Goal: Use online tool/utility: Utilize a website feature to perform a specific function

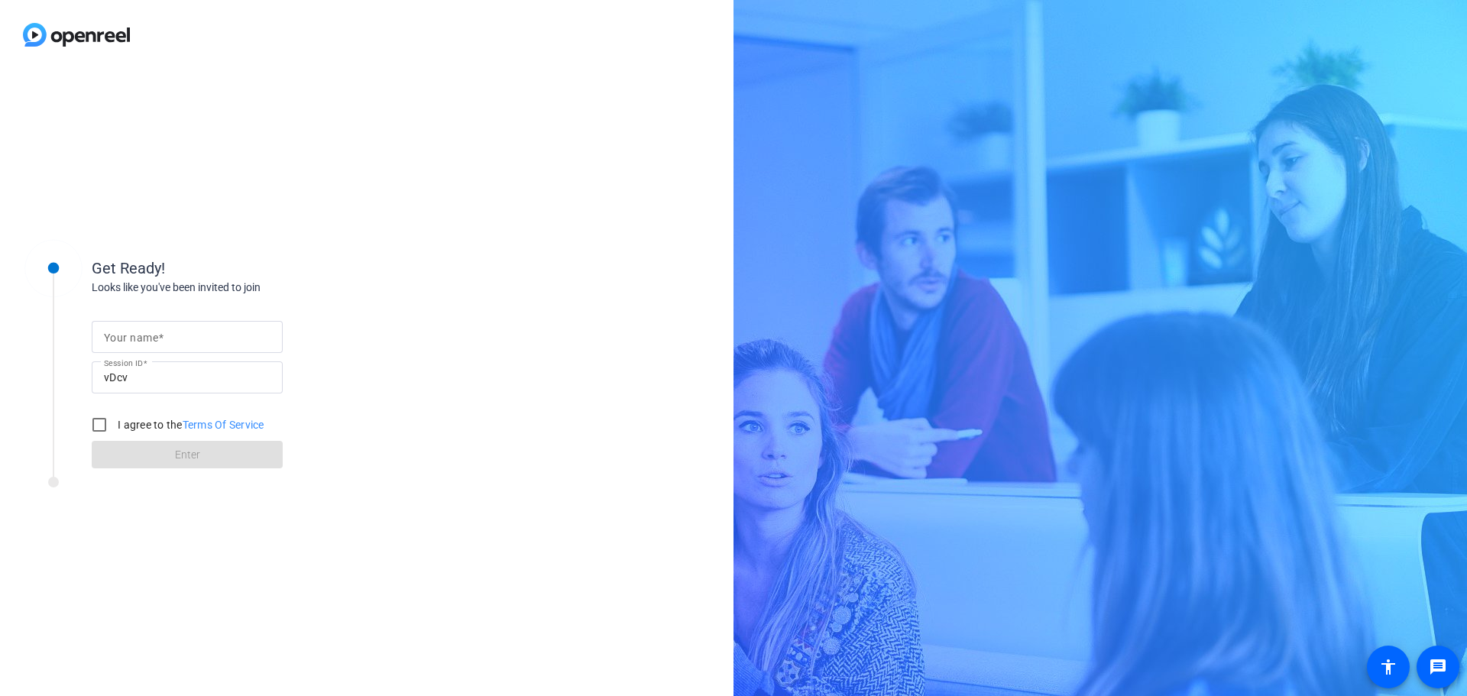
click at [269, 329] on input "Your name" at bounding box center [187, 337] width 167 height 18
type input "Max"
click at [99, 424] on input "I agree to the Terms Of Service" at bounding box center [99, 425] width 31 height 31
checkbox input "true"
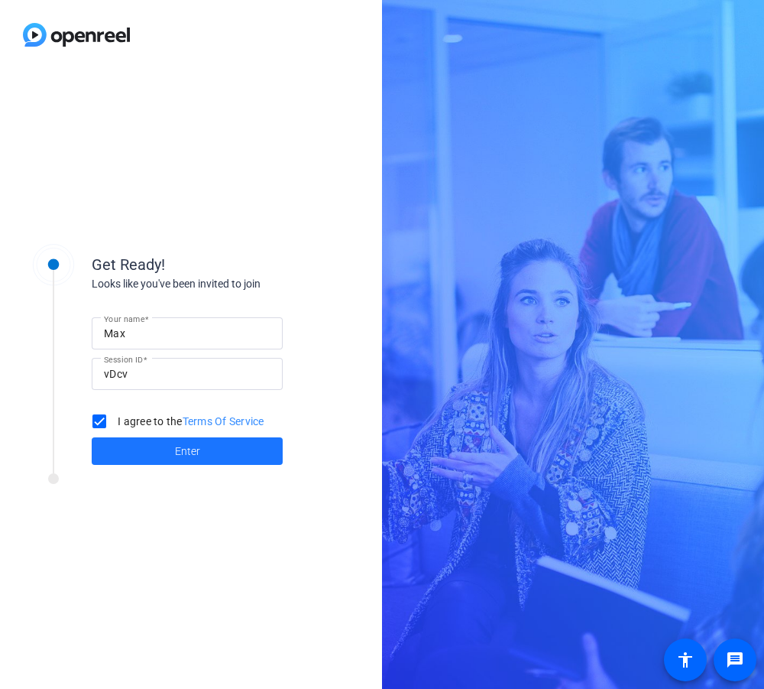
click at [178, 454] on span "Enter" at bounding box center [187, 451] width 25 height 16
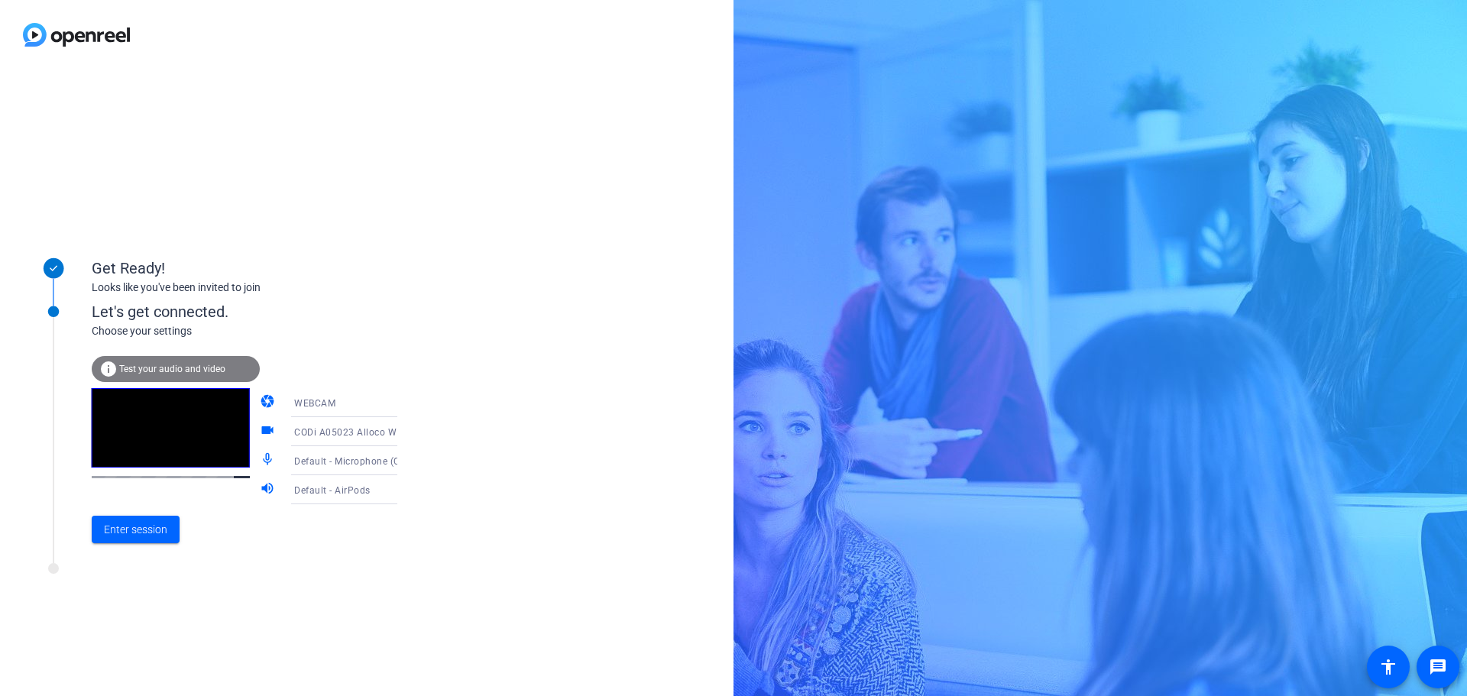
click at [206, 364] on span "Test your audio and video" at bounding box center [172, 369] width 106 height 11
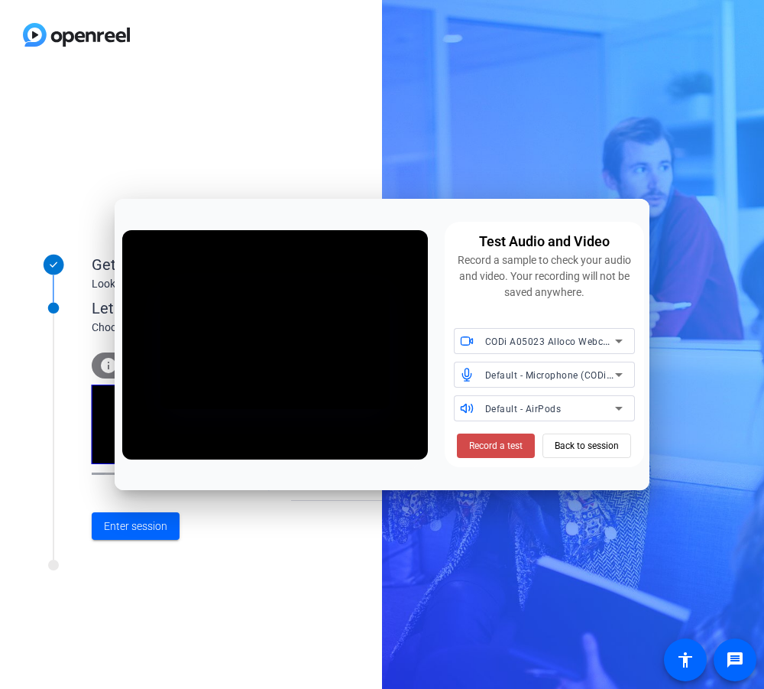
click at [501, 451] on span "Record a test" at bounding box center [495, 446] width 53 height 14
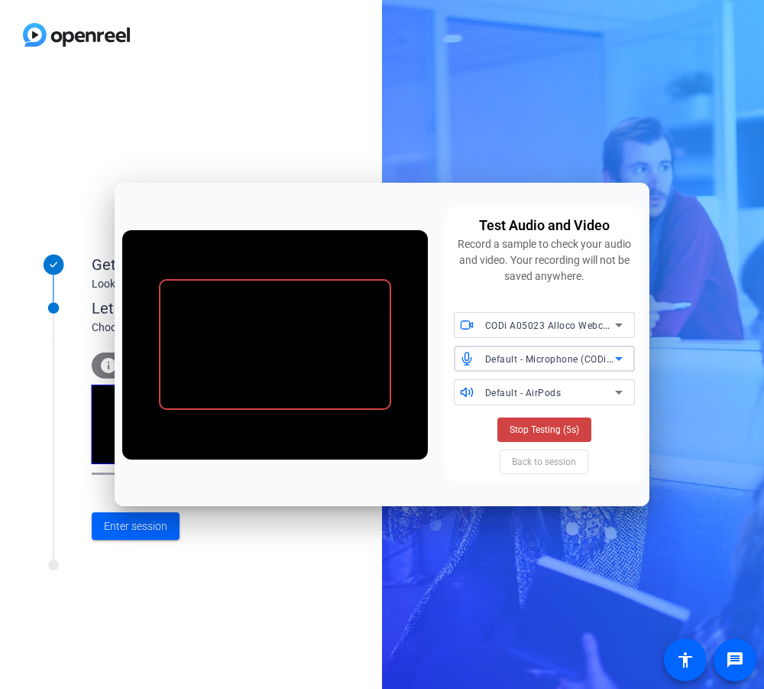
click at [624, 354] on icon at bounding box center [619, 358] width 18 height 18
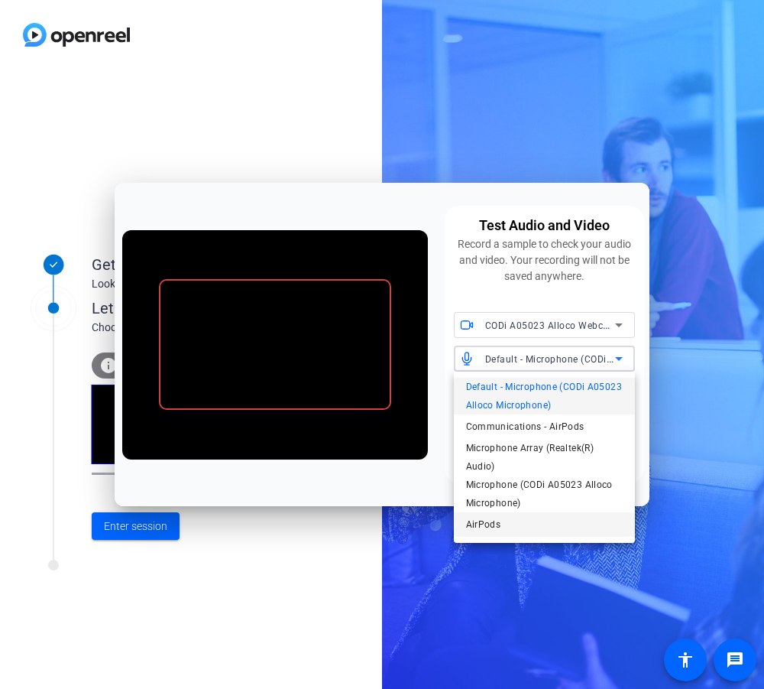
click at [520, 530] on mat-option "AirPods" at bounding box center [544, 524] width 181 height 24
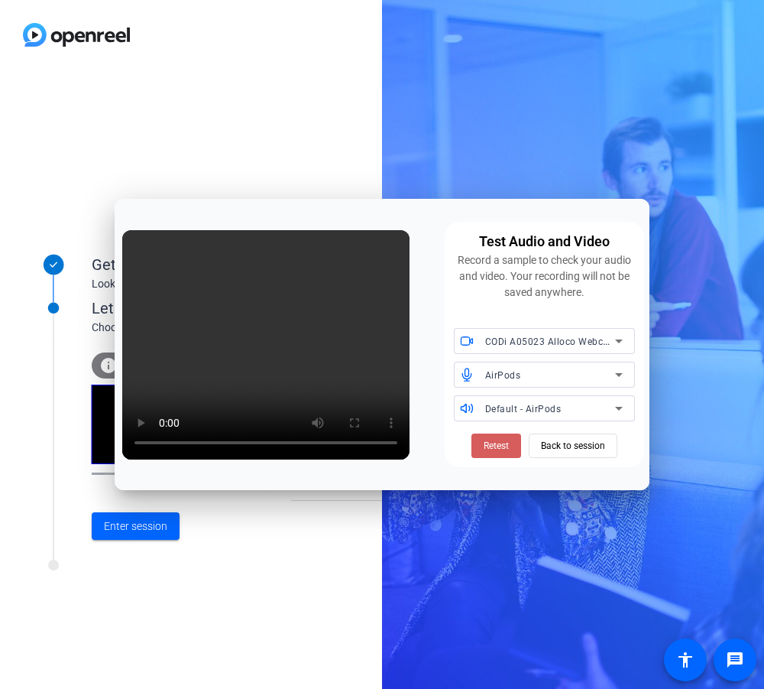
click at [504, 441] on span "Retest" at bounding box center [496, 446] width 25 height 14
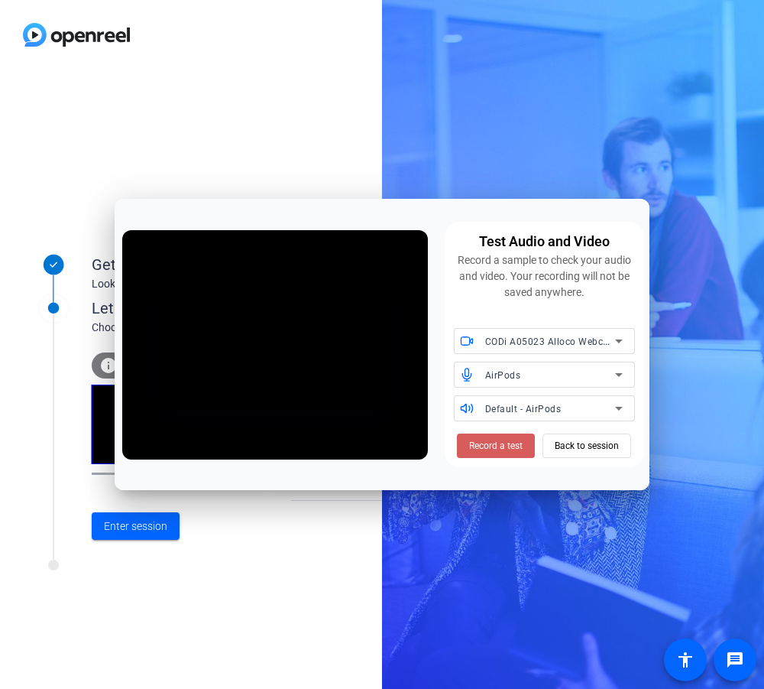
click at [507, 448] on span "Record a test" at bounding box center [495, 446] width 53 height 14
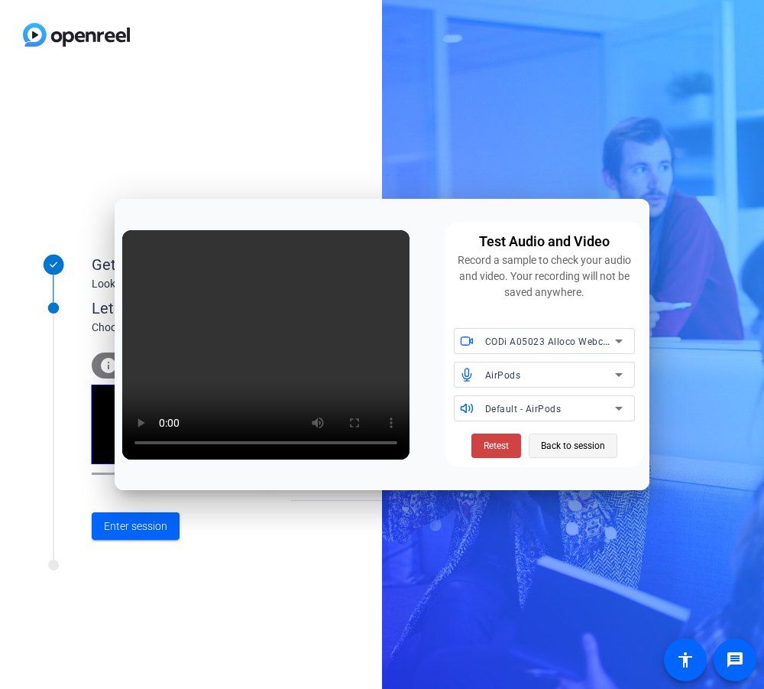
click at [582, 446] on span "Back to session" at bounding box center [573, 445] width 64 height 29
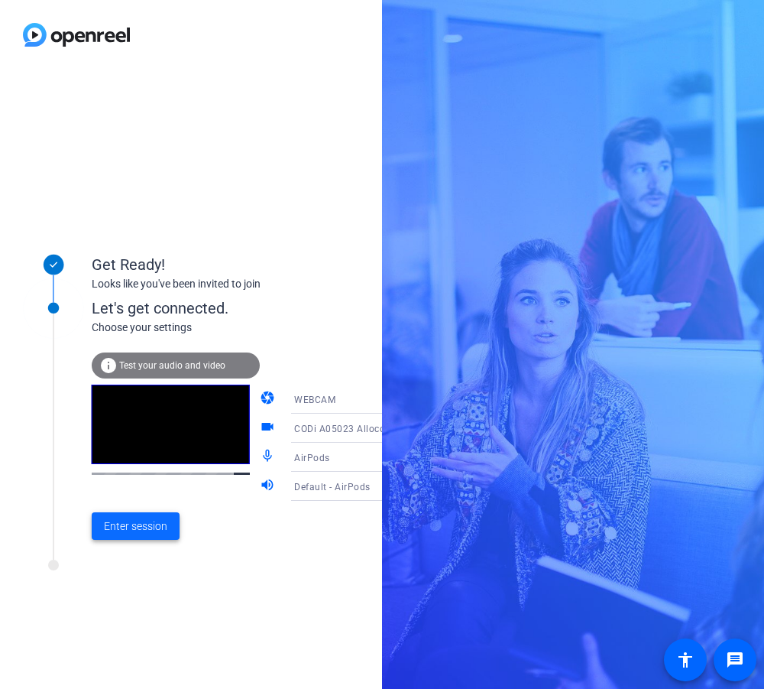
click at [148, 518] on span "Enter session" at bounding box center [135, 526] width 63 height 16
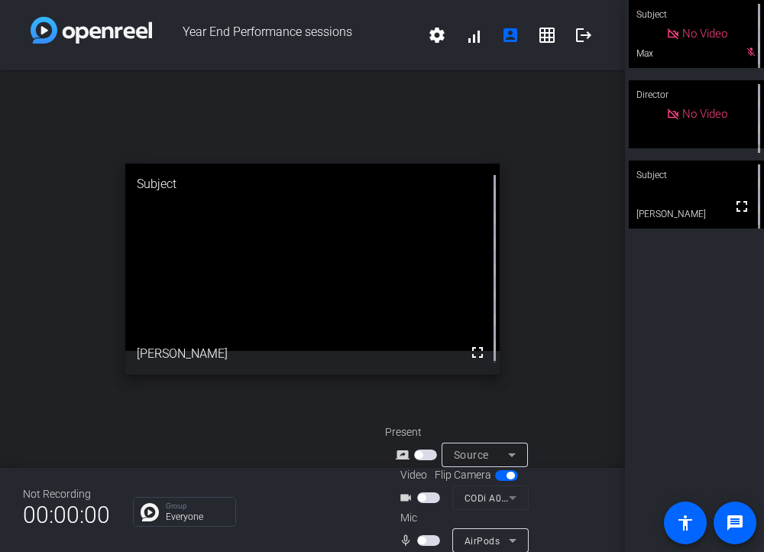
click at [420, 539] on span "button" at bounding box center [422, 540] width 8 height 8
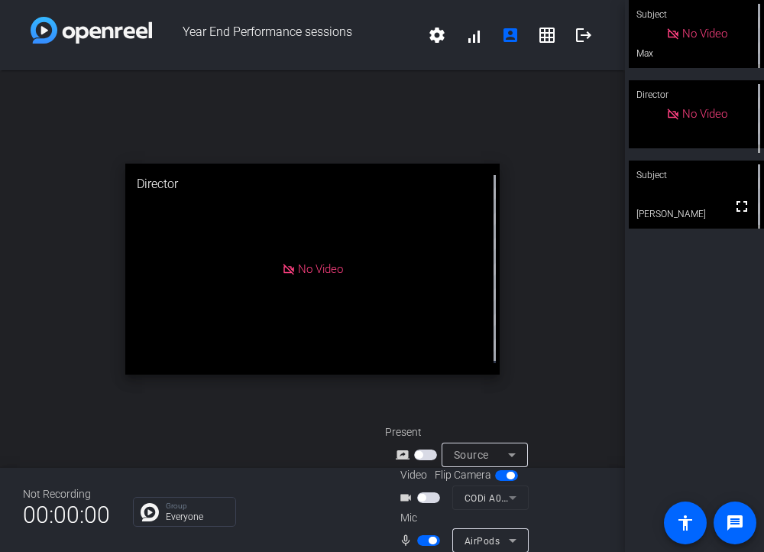
click at [426, 497] on span "button" at bounding box center [428, 497] width 23 height 11
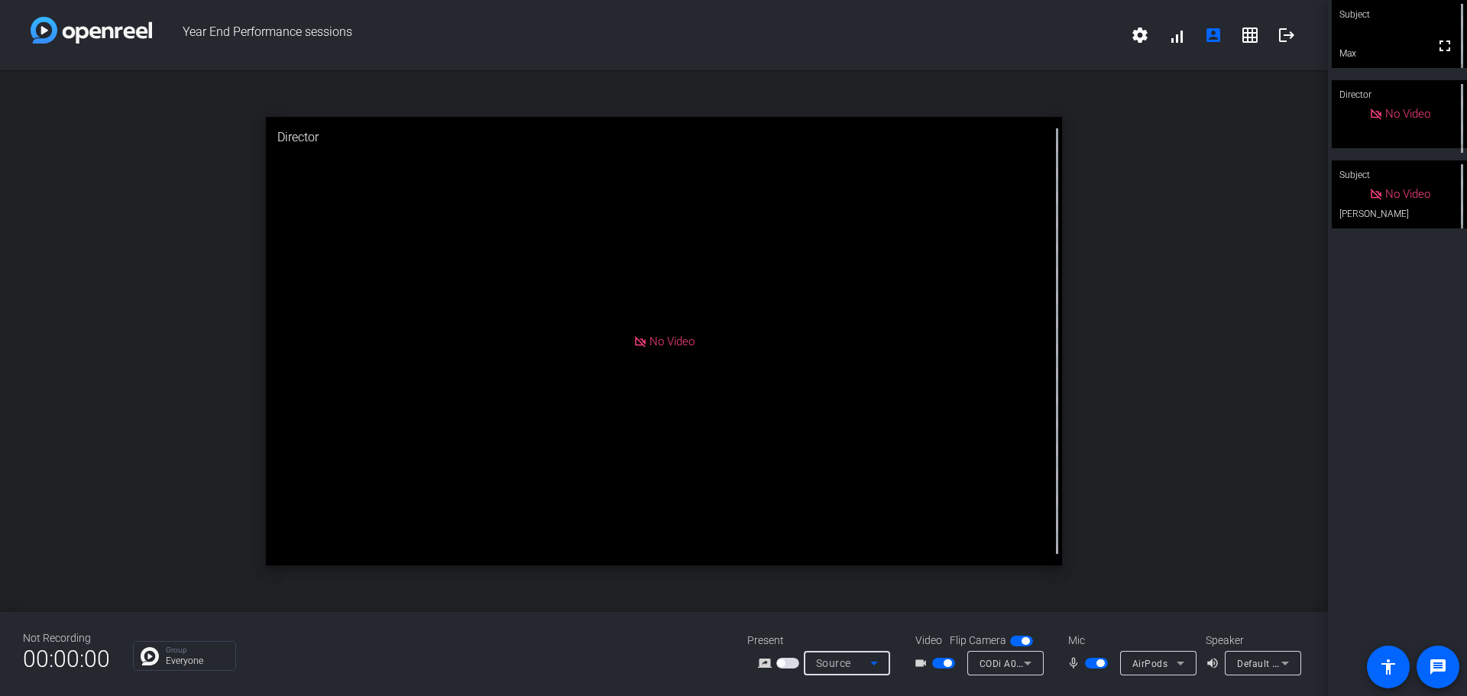
click at [874, 660] on icon at bounding box center [874, 663] width 18 height 18
click at [1186, 535] on div at bounding box center [733, 348] width 1467 height 696
click at [857, 666] on div "Source" at bounding box center [843, 663] width 54 height 18
click at [699, 663] on div at bounding box center [733, 348] width 1467 height 696
drag, startPoint x: 788, startPoint y: 663, endPoint x: 672, endPoint y: 672, distance: 116.5
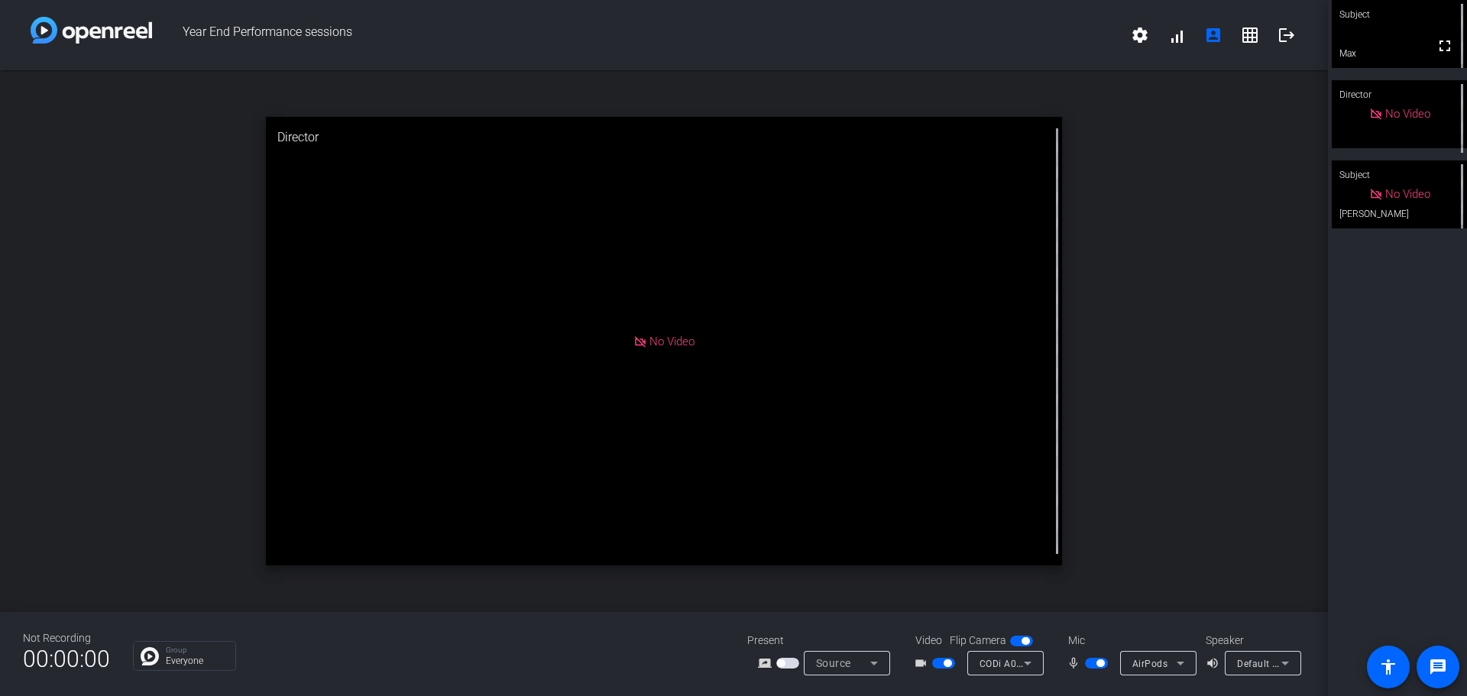
click at [672, 672] on div "Not Recording 00:00:00 Group Everyone Present screen_share_outline Source Video…" at bounding box center [664, 654] width 1328 height 84
click at [786, 665] on span "button" at bounding box center [787, 663] width 23 height 11
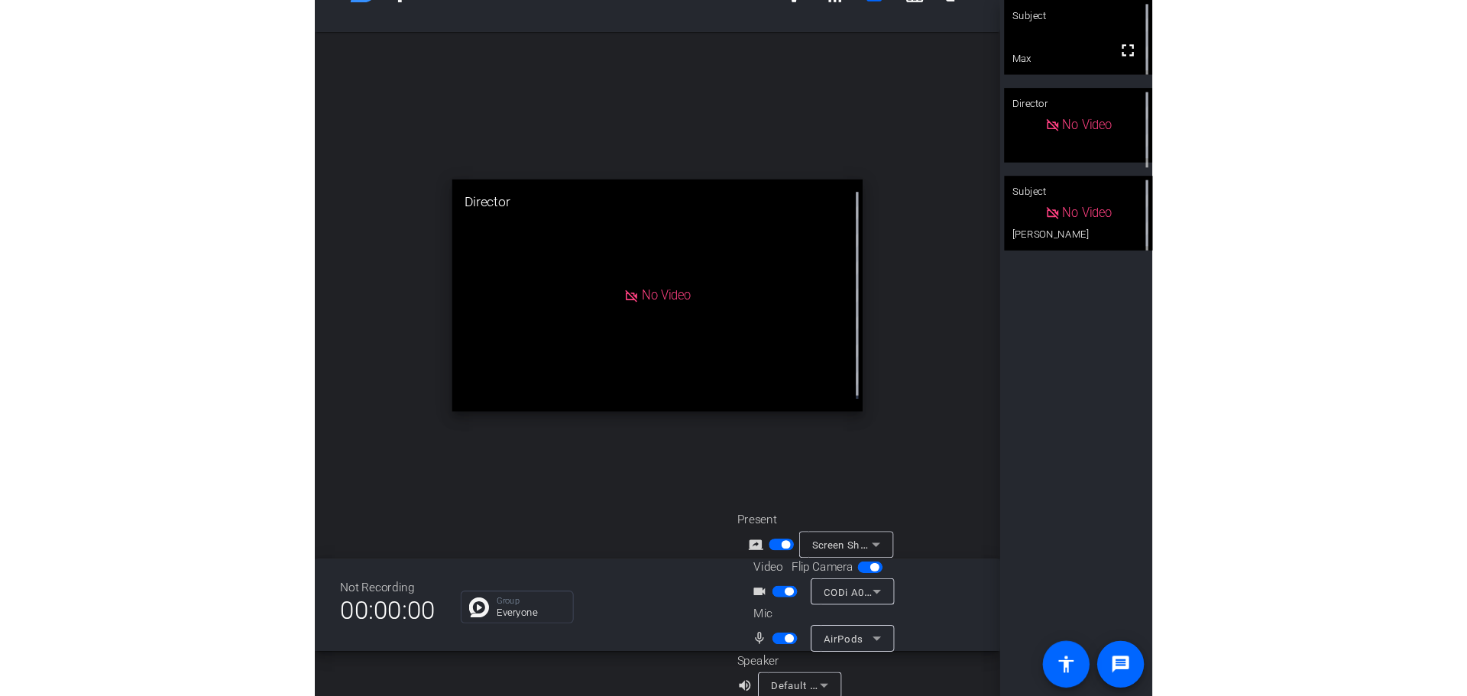
scroll to position [60, 0]
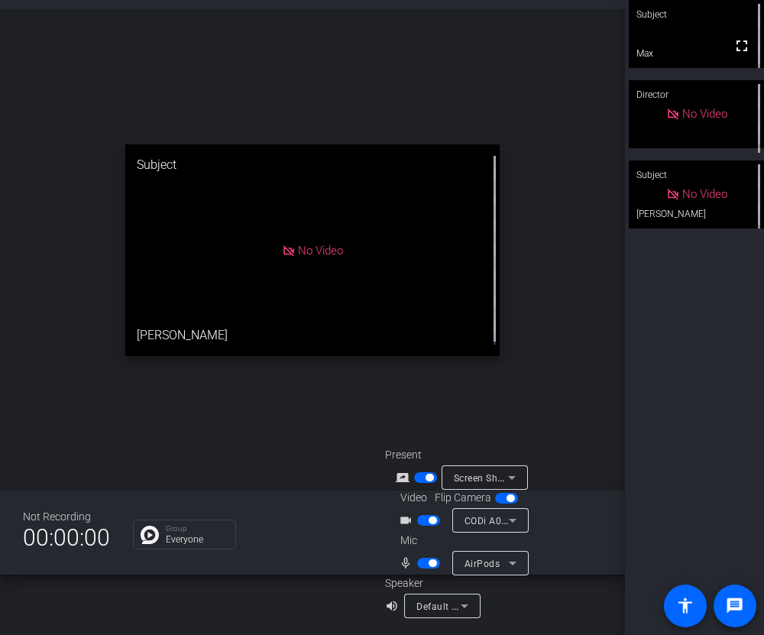
click at [429, 565] on span "button" at bounding box center [433, 563] width 8 height 8
click at [431, 564] on span "button" at bounding box center [428, 563] width 23 height 11
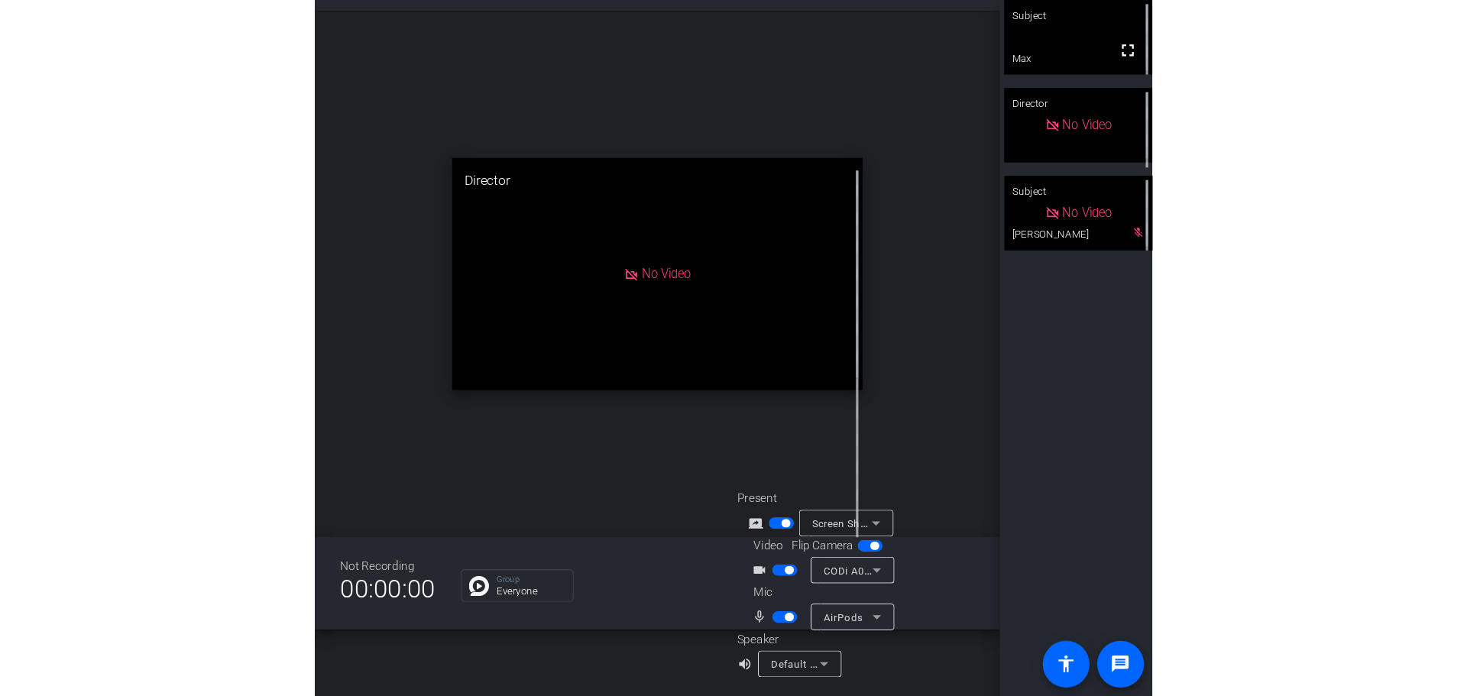
scroll to position [0, 0]
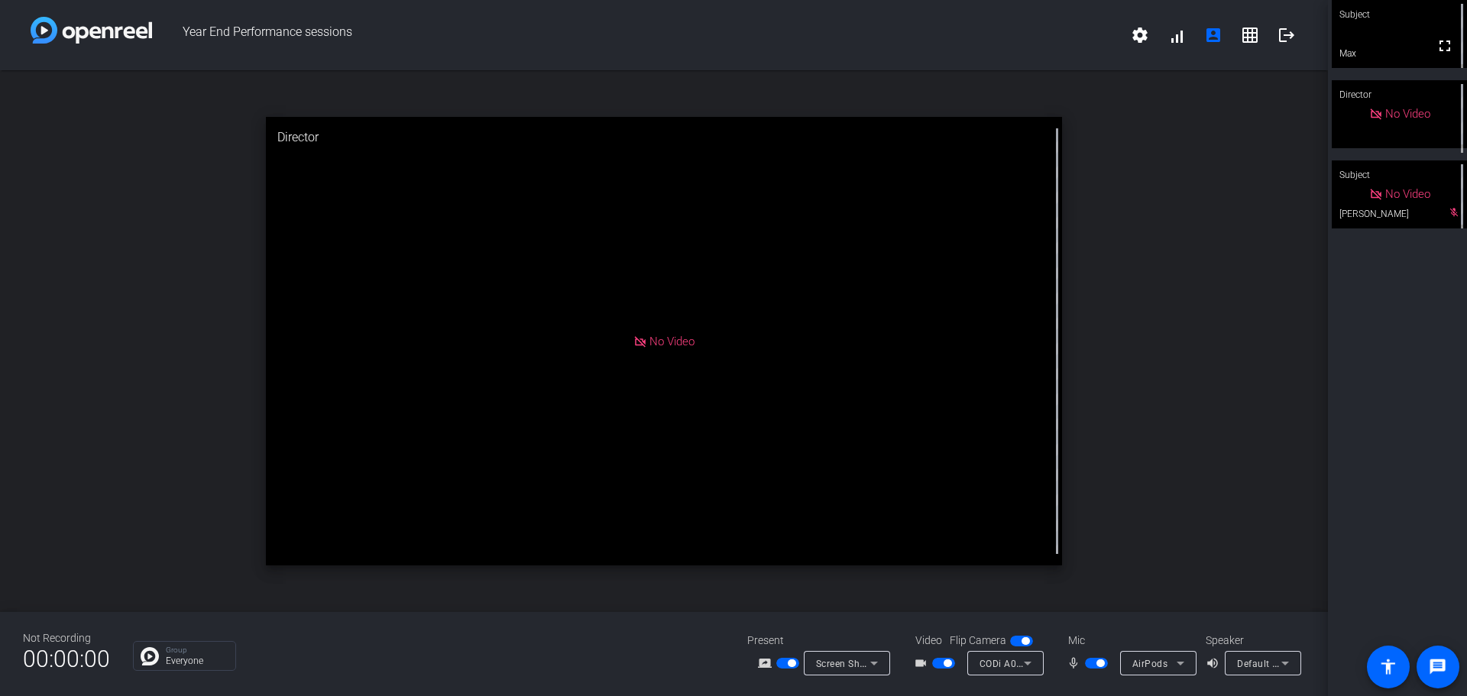
click at [850, 663] on span "Screen Sharing" at bounding box center [849, 663] width 67 height 12
click at [784, 664] on div at bounding box center [733, 348] width 1467 height 696
click at [789, 659] on span "button" at bounding box center [787, 663] width 23 height 11
click at [789, 664] on span "button" at bounding box center [787, 663] width 23 height 11
click at [792, 658] on span "button" at bounding box center [787, 663] width 23 height 11
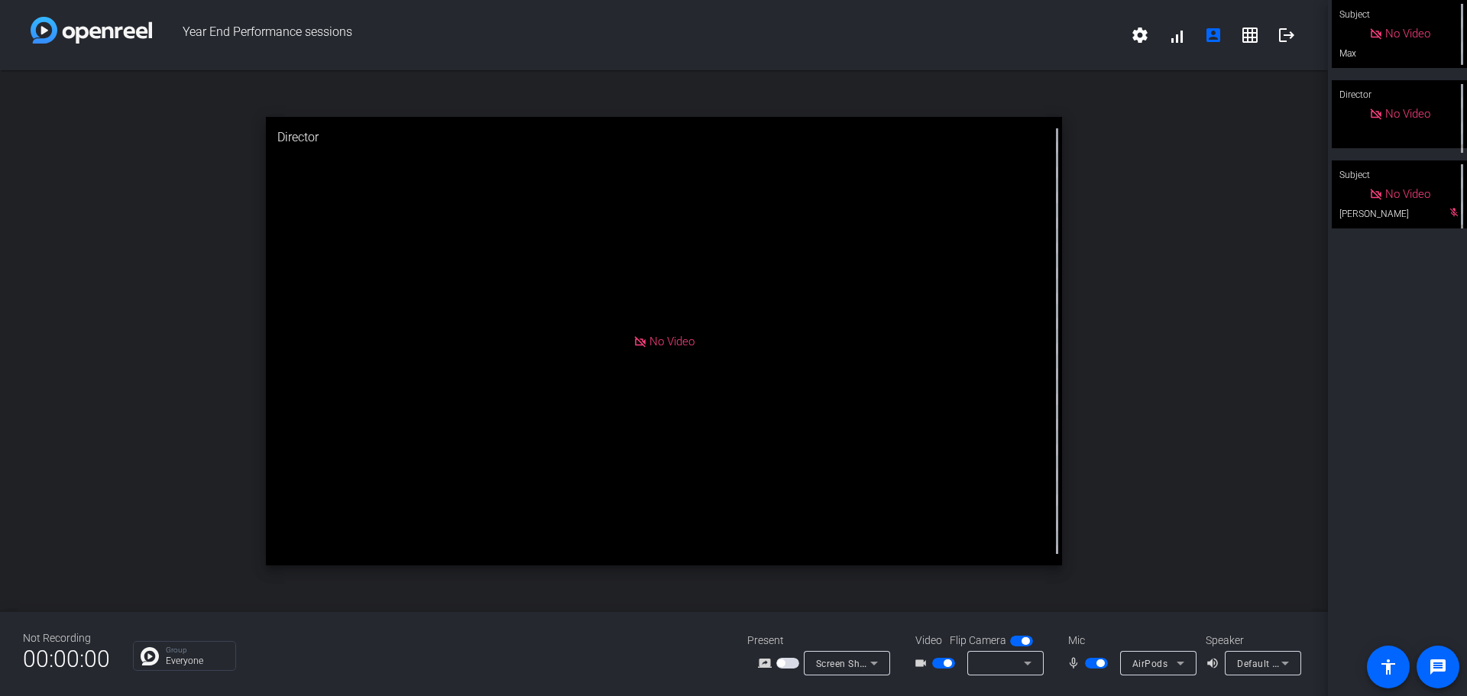
click at [937, 663] on span "button" at bounding box center [943, 663] width 23 height 11
click at [941, 663] on span "button" at bounding box center [937, 663] width 8 height 8
click at [944, 666] on span "button" at bounding box center [943, 663] width 23 height 11
click at [938, 666] on span "button" at bounding box center [937, 663] width 8 height 8
click at [941, 666] on span "button" at bounding box center [943, 663] width 23 height 11
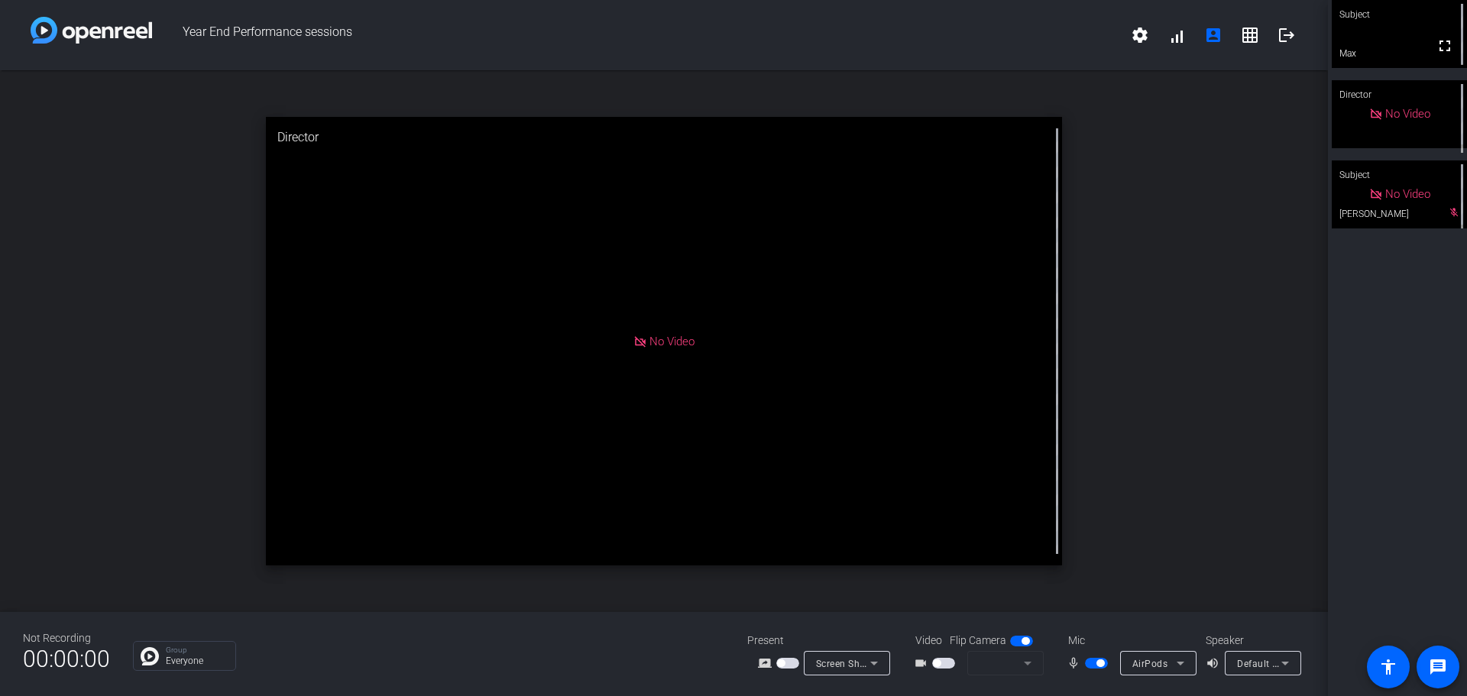
click at [1012, 661] on mat-form-field at bounding box center [1005, 663] width 76 height 24
click at [1021, 661] on mat-form-field at bounding box center [1005, 663] width 76 height 24
click at [935, 663] on span "button" at bounding box center [937, 663] width 8 height 8
click at [943, 658] on span "button" at bounding box center [943, 663] width 23 height 11
click at [942, 665] on span "button" at bounding box center [943, 663] width 23 height 11
